Goal: Task Accomplishment & Management: Use online tool/utility

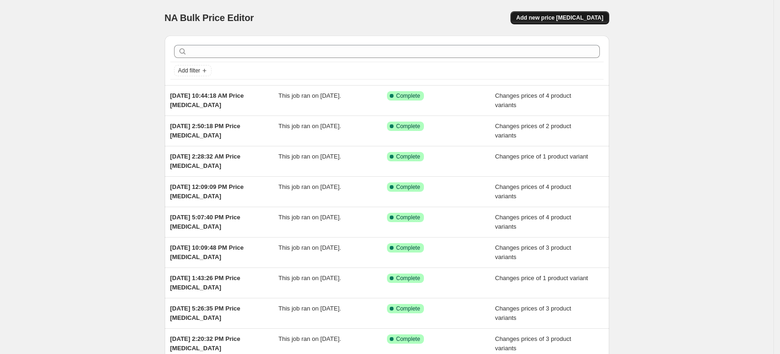
click at [552, 15] on span "Add new price [MEDICAL_DATA]" at bounding box center [559, 17] width 87 height 7
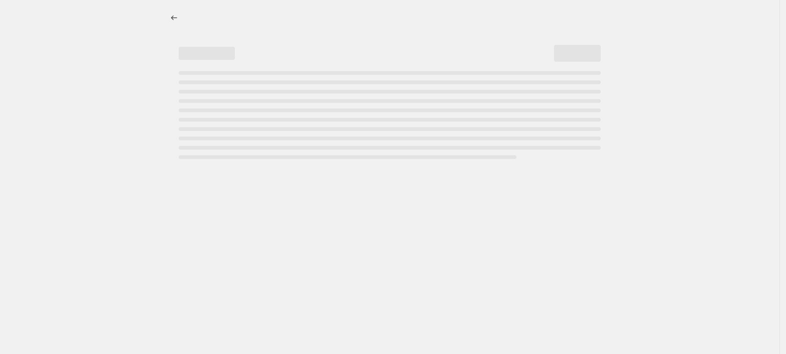
select select "percentage"
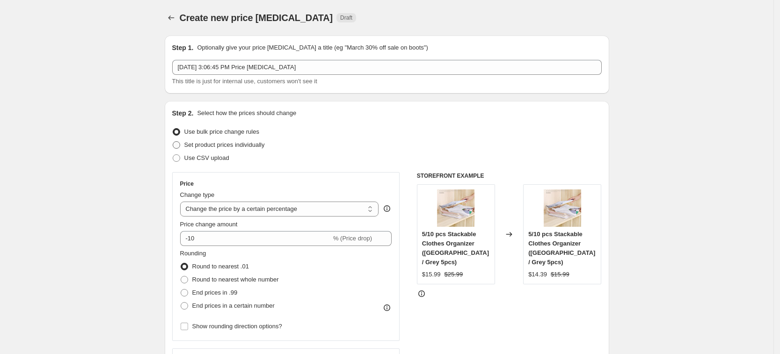
click at [249, 141] on span "Set product prices individually" at bounding box center [224, 144] width 80 height 7
click at [173, 141] on input "Set product prices individually" at bounding box center [173, 141] width 0 height 0
radio input "true"
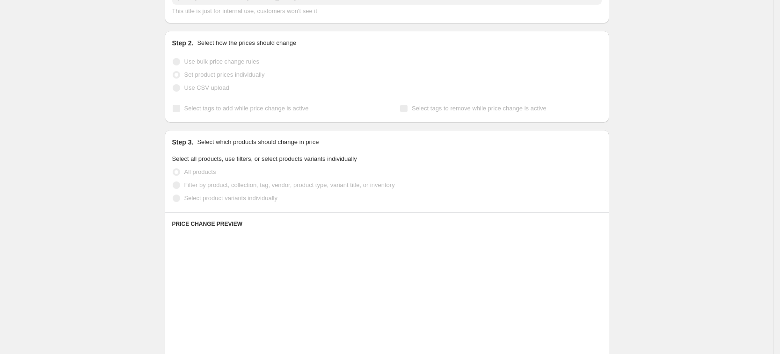
scroll to position [117, 0]
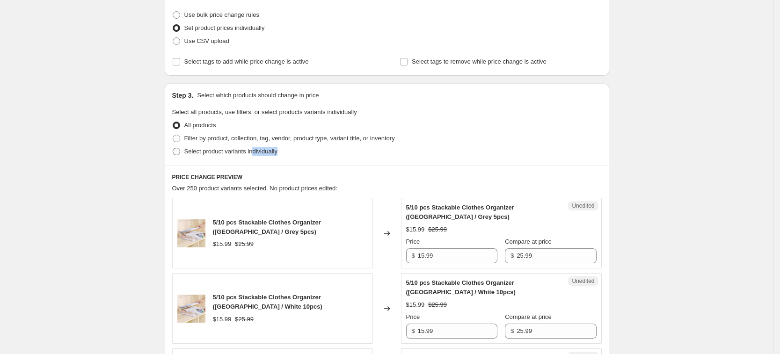
click at [255, 158] on div "Step 3. Select which products should change in price Select all products, use f…" at bounding box center [387, 124] width 444 height 82
click at [257, 146] on label "Select product variants individually" at bounding box center [224, 151] width 105 height 13
click at [173, 148] on input "Select product variants individually" at bounding box center [173, 148] width 0 height 0
radio input "true"
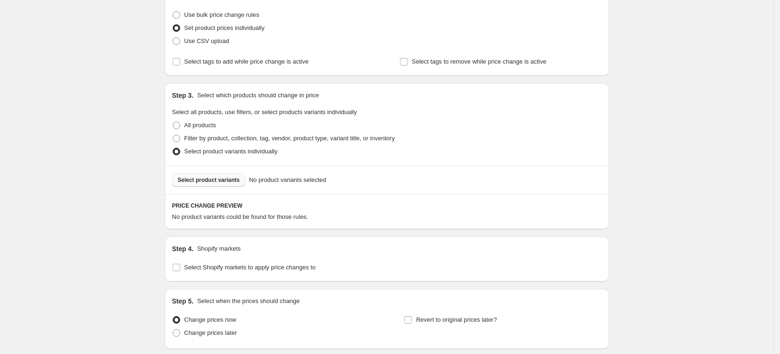
click at [233, 176] on span "Select product variants" at bounding box center [209, 179] width 62 height 7
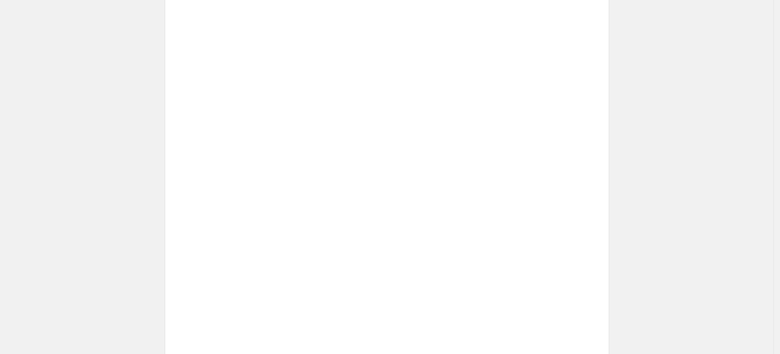
scroll to position [276, 0]
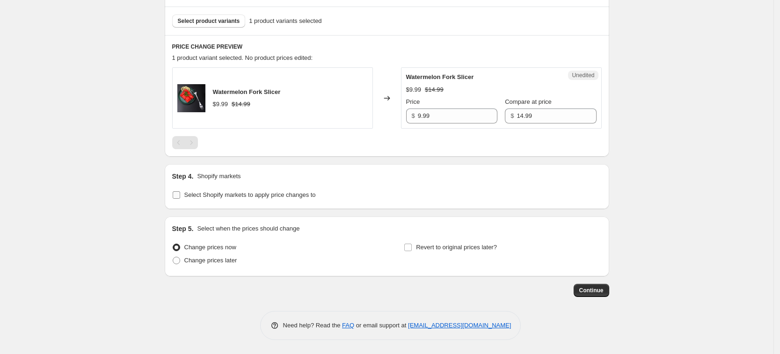
drag, startPoint x: 245, startPoint y: 204, endPoint x: 247, endPoint y: 197, distance: 7.2
click at [245, 203] on div "Step 4. Shopify markets Select Shopify markets to apply price changes to" at bounding box center [387, 186] width 444 height 45
click at [247, 193] on span "Select Shopify markets to apply price changes to" at bounding box center [249, 194] width 131 height 7
click at [180, 193] on input "Select Shopify markets to apply price changes to" at bounding box center [176, 194] width 7 height 7
checkbox input "true"
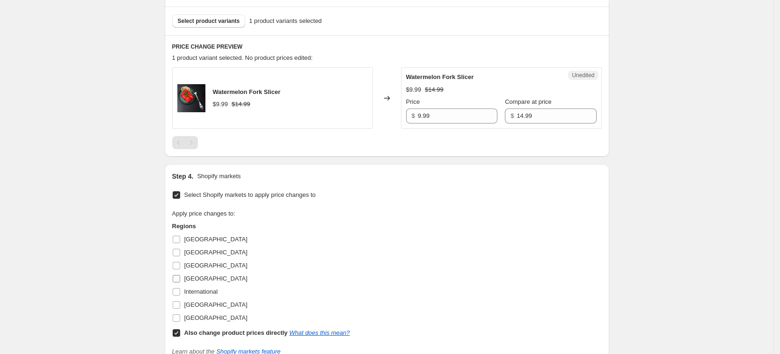
click at [193, 278] on span "Germany" at bounding box center [215, 278] width 63 height 7
click at [180, 278] on input "Germany" at bounding box center [176, 278] width 7 height 7
checkbox input "true"
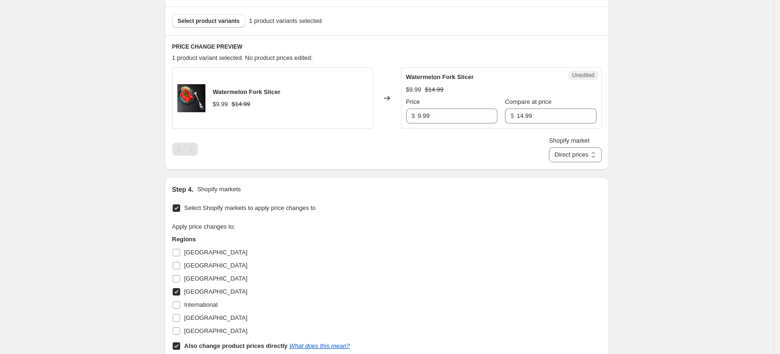
drag, startPoint x: 196, startPoint y: 273, endPoint x: 202, endPoint y: 287, distance: 14.9
click at [197, 275] on span "France" at bounding box center [215, 278] width 63 height 9
click at [180, 275] on input "France" at bounding box center [176, 278] width 7 height 7
checkbox input "true"
click at [210, 307] on span "International" at bounding box center [201, 304] width 34 height 7
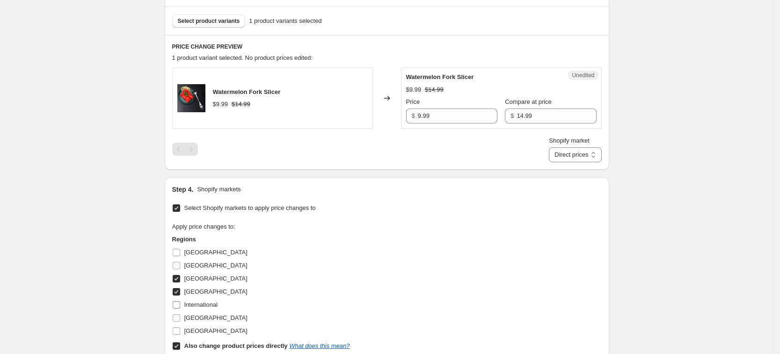
click at [180, 307] on input "International" at bounding box center [176, 304] width 7 height 7
checkbox input "true"
click at [214, 317] on span "United Kingdom" at bounding box center [215, 317] width 63 height 7
click at [180, 317] on input "United Kingdom" at bounding box center [176, 317] width 7 height 7
checkbox input "true"
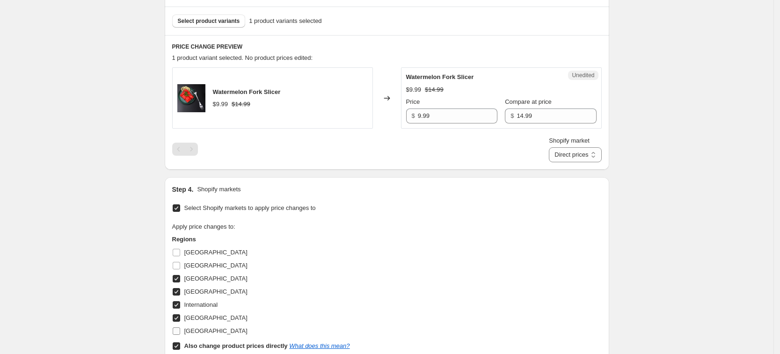
click at [217, 328] on span "United States" at bounding box center [215, 330] width 63 height 7
click at [180, 328] on input "United States" at bounding box center [176, 330] width 7 height 7
checkbox input "true"
click at [218, 340] on label "Also change product prices directly What does this mean?" at bounding box center [261, 346] width 178 height 13
click at [180, 342] on input "Also change product prices directly What does this mean?" at bounding box center [176, 345] width 7 height 7
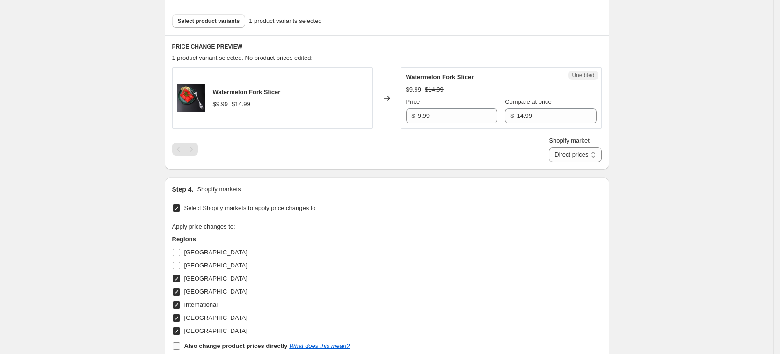
checkbox input "false"
select select "13152354545"
click at [207, 300] on span "International" at bounding box center [201, 304] width 34 height 9
click at [180, 301] on input "International" at bounding box center [176, 304] width 7 height 7
checkbox input "false"
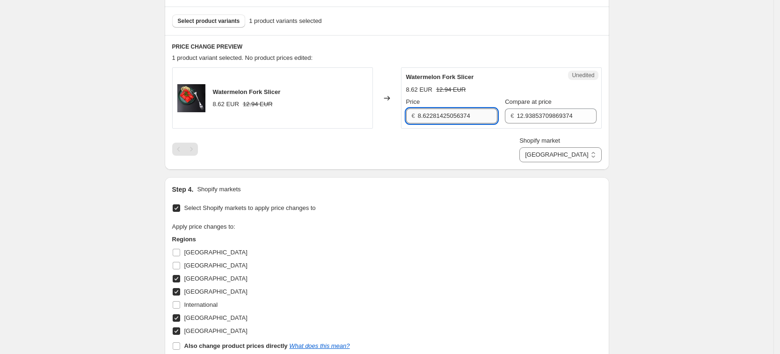
click at [443, 115] on input "8.62281425056374" at bounding box center [458, 116] width 80 height 15
type input "9.99"
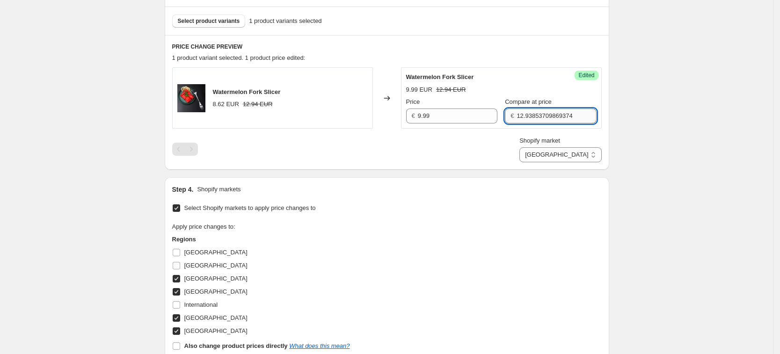
click at [530, 112] on input "12.93853709869374" at bounding box center [556, 116] width 80 height 15
click at [530, 112] on input "12.938523709869374" at bounding box center [556, 116] width 80 height 15
type input "24.99"
drag, startPoint x: 469, startPoint y: 160, endPoint x: 499, endPoint y: 154, distance: 29.9
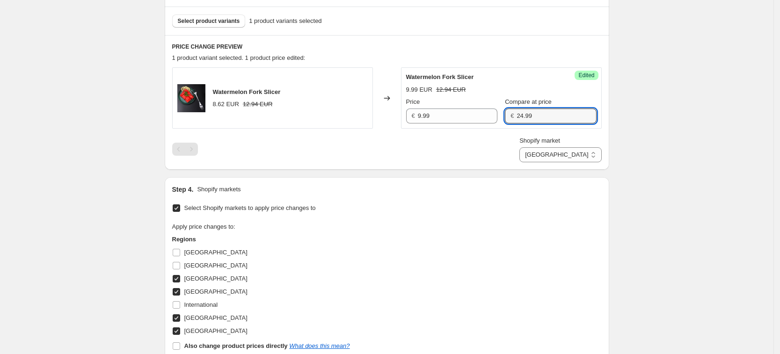
click at [469, 160] on div "Shopify market France Germany United Kingdom United States France" at bounding box center [386, 149] width 429 height 26
click at [573, 160] on select "France Germany United Kingdom United States" at bounding box center [560, 154] width 82 height 15
select select "13152321777"
click at [561, 162] on select "France Germany United Kingdom United States" at bounding box center [560, 154] width 82 height 15
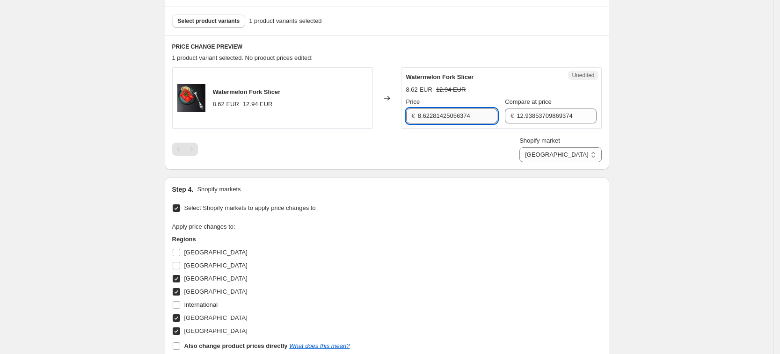
click at [435, 117] on input "8.62281425056374" at bounding box center [458, 116] width 80 height 15
type input "9.99"
click at [551, 111] on input "12.93853709869374" at bounding box center [556, 116] width 80 height 15
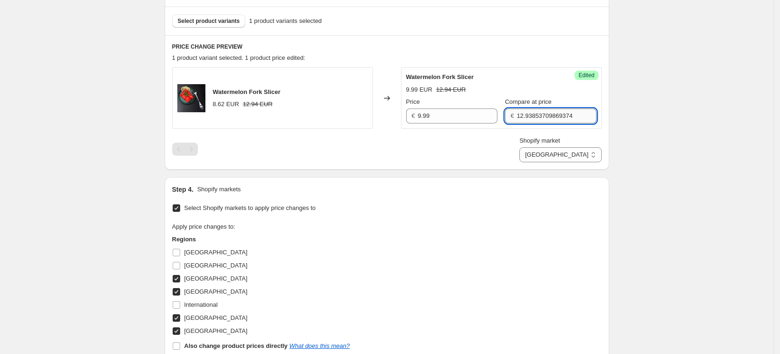
click at [551, 111] on input "12.93853709869374" at bounding box center [556, 116] width 80 height 15
type input "24.99"
click at [496, 160] on div "Shopify market France Germany United Kingdom United States Germany" at bounding box center [386, 149] width 429 height 26
click at [574, 153] on select "France Germany United Kingdom United States" at bounding box center [560, 154] width 82 height 15
select select "7501644017"
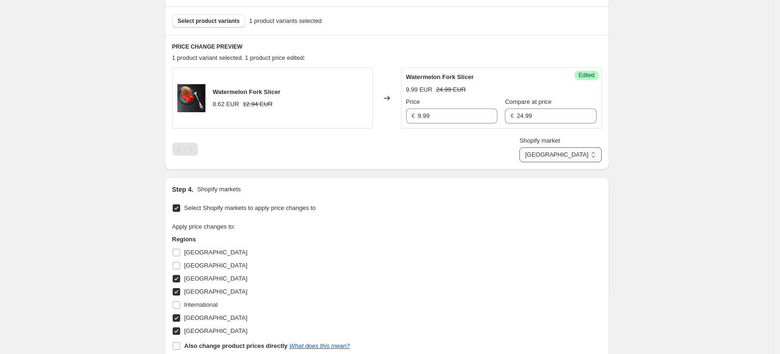
click at [541, 162] on select "France Germany United Kingdom United States" at bounding box center [560, 154] width 82 height 15
click at [444, 115] on input "7.53576551125992" at bounding box center [458, 116] width 80 height 15
type input "8.99"
click at [429, 145] on div "Shopify market France Germany United Kingdom United States United Kingdom" at bounding box center [386, 149] width 429 height 26
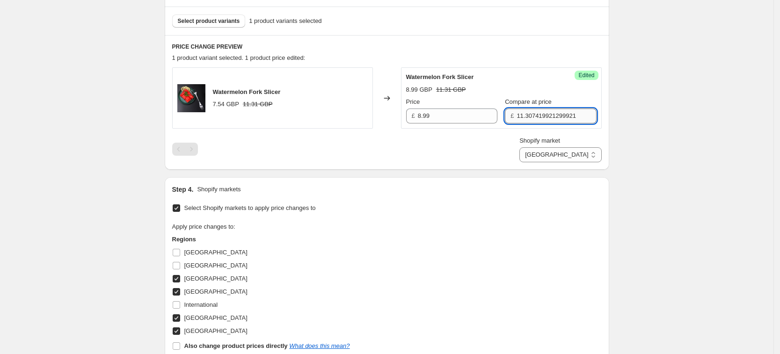
click at [542, 117] on input "11.307419921299921" at bounding box center [556, 116] width 80 height 15
type input "21.49"
click at [482, 202] on div "Select Shopify markets to apply price changes to Apply price changes to: Region…" at bounding box center [386, 285] width 429 height 167
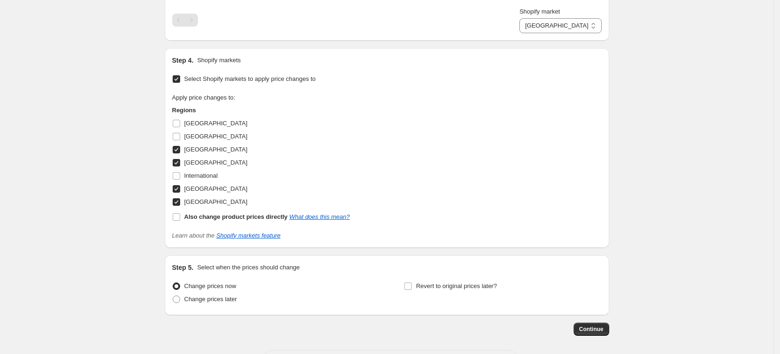
scroll to position [444, 0]
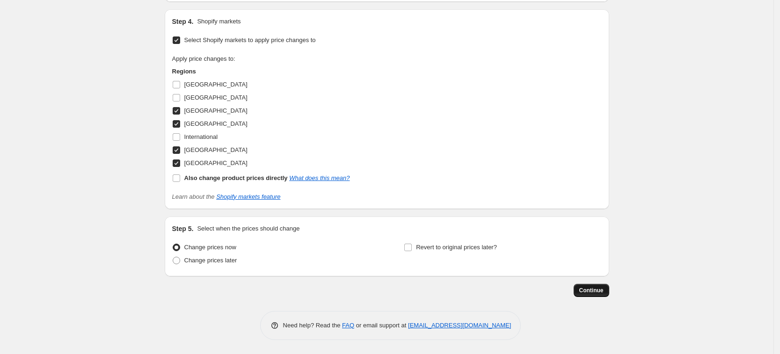
click at [603, 289] on span "Continue" at bounding box center [591, 290] width 24 height 7
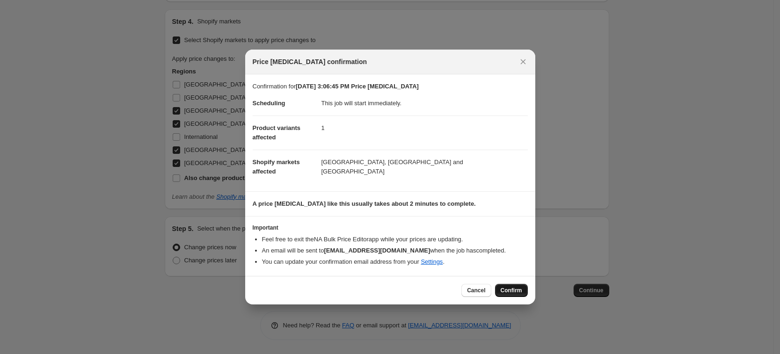
click at [523, 292] on button "Confirm" at bounding box center [511, 290] width 33 height 13
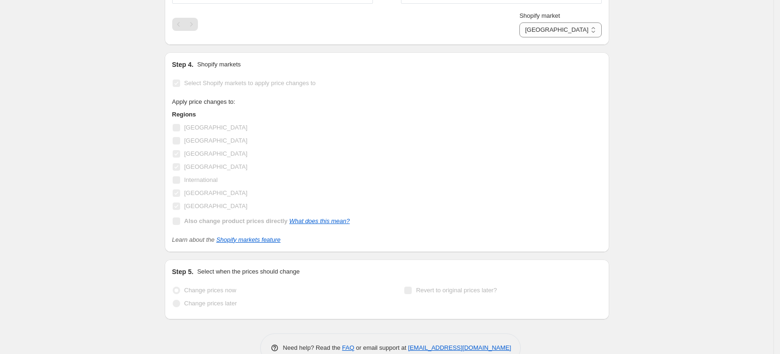
select select "7501644017"
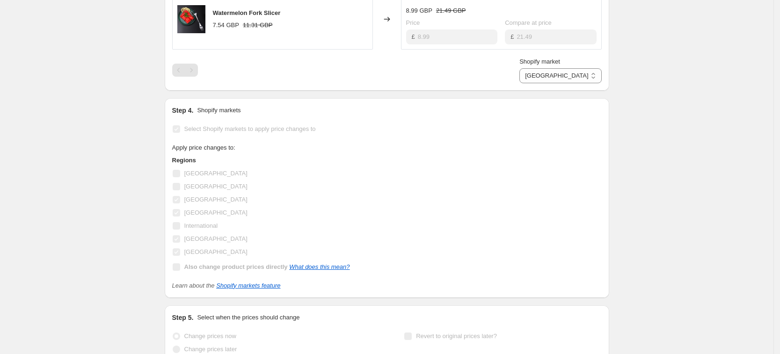
scroll to position [0, 0]
